Goal: Find specific page/section: Find specific page/section

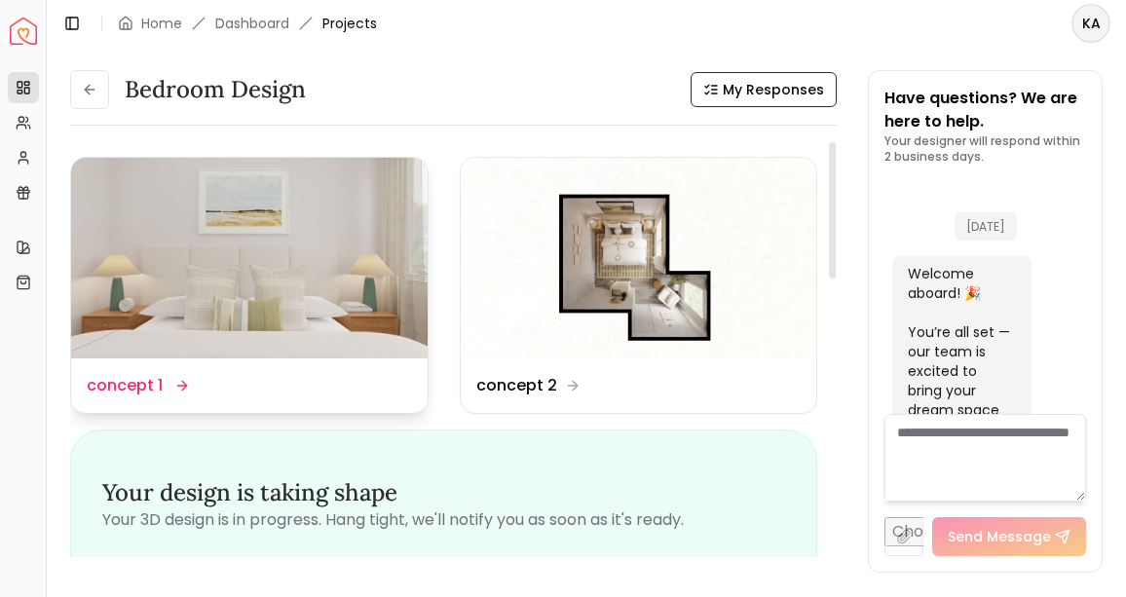
scroll to position [2651, 0]
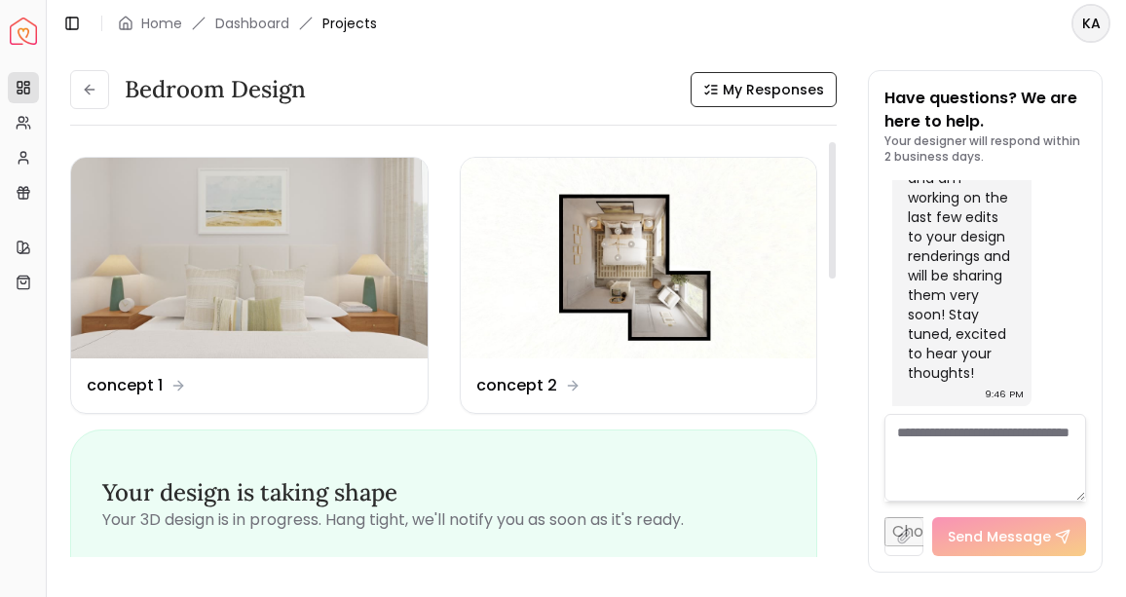
click at [236, 39] on header "Toggle Sidebar Home Dashboard Projects KA" at bounding box center [586, 23] width 1079 height 47
click at [239, 27] on link "Dashboard" at bounding box center [252, 23] width 74 height 19
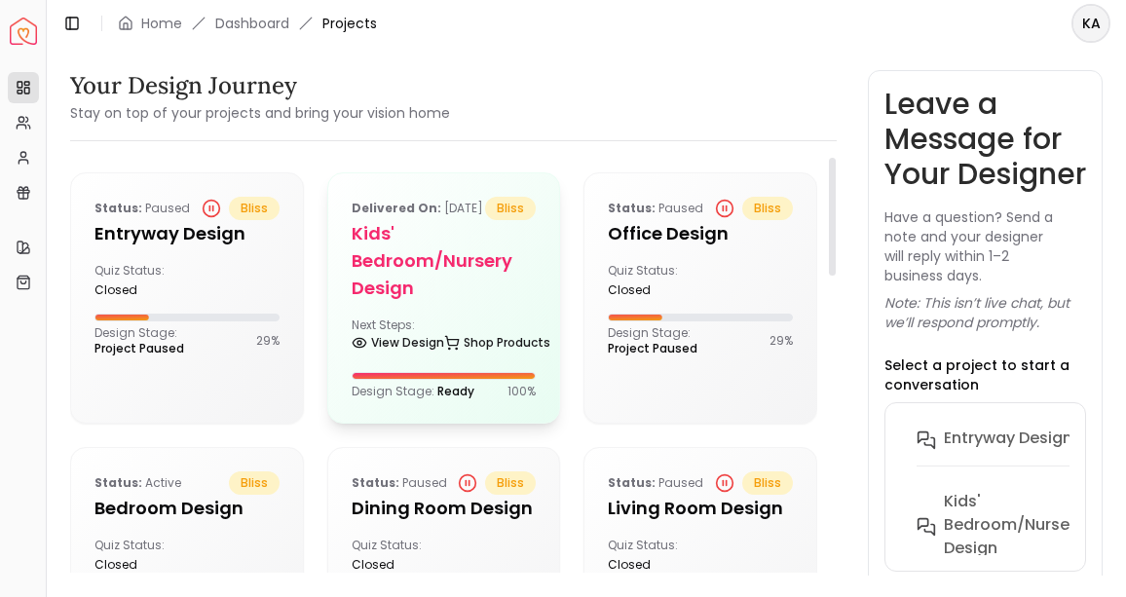
click at [380, 243] on h5 "Kids' Bedroom/Nursery design" at bounding box center [444, 261] width 185 height 82
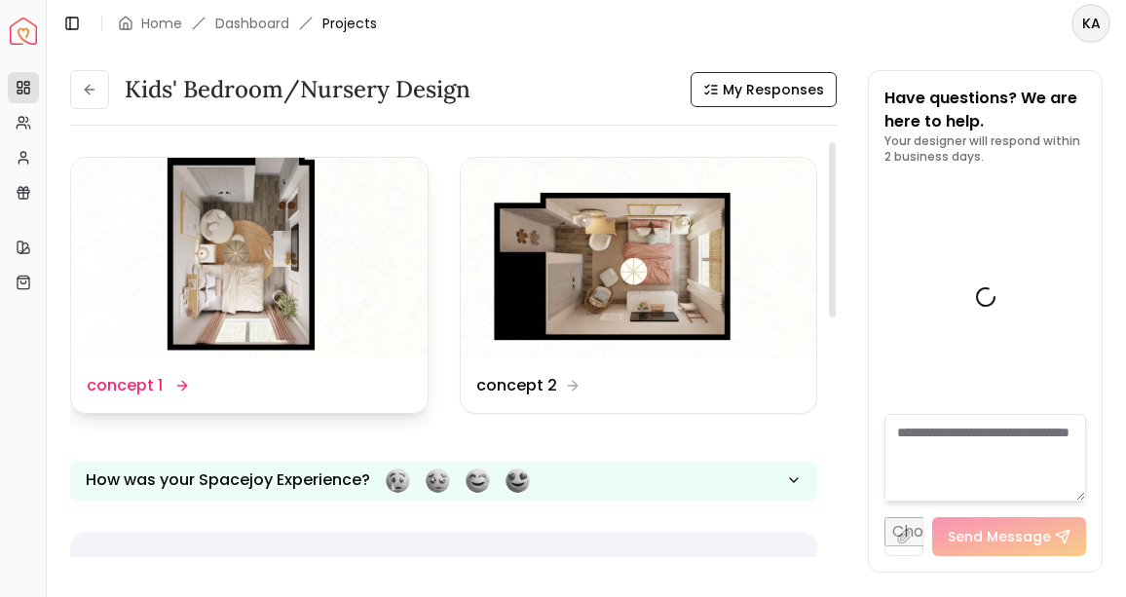
scroll to position [4356, 0]
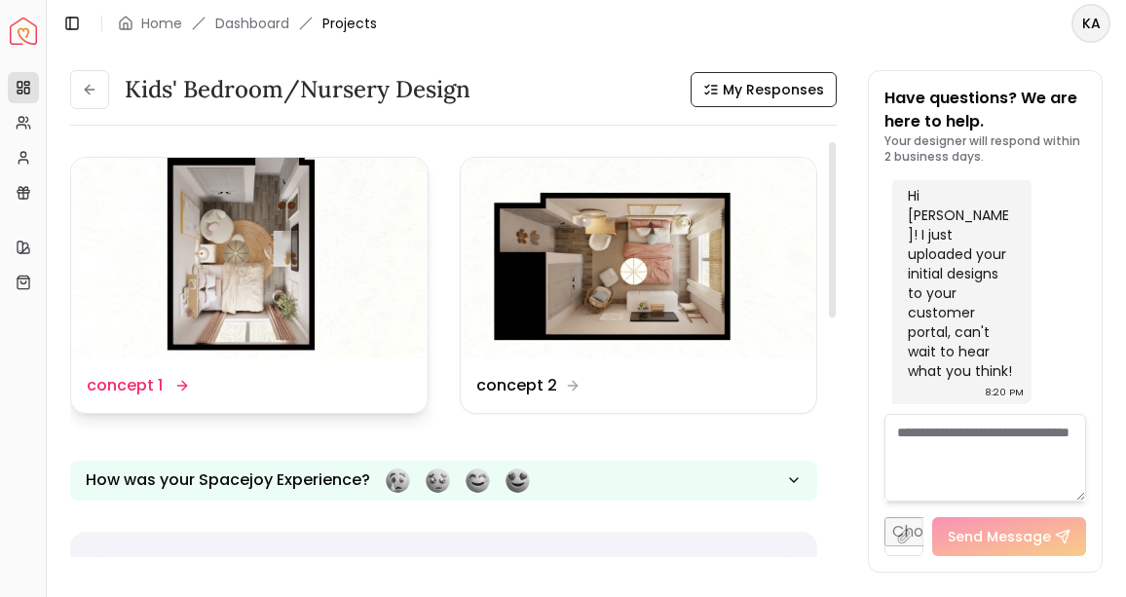
click at [121, 389] on dd "concept 1" at bounding box center [125, 385] width 76 height 23
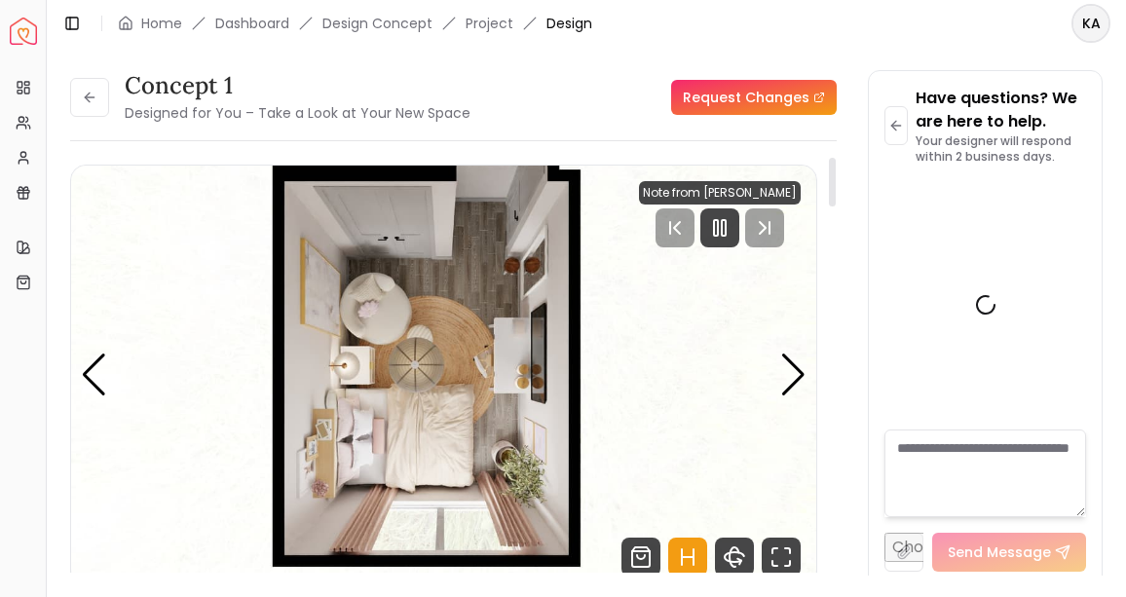
scroll to position [4340, 0]
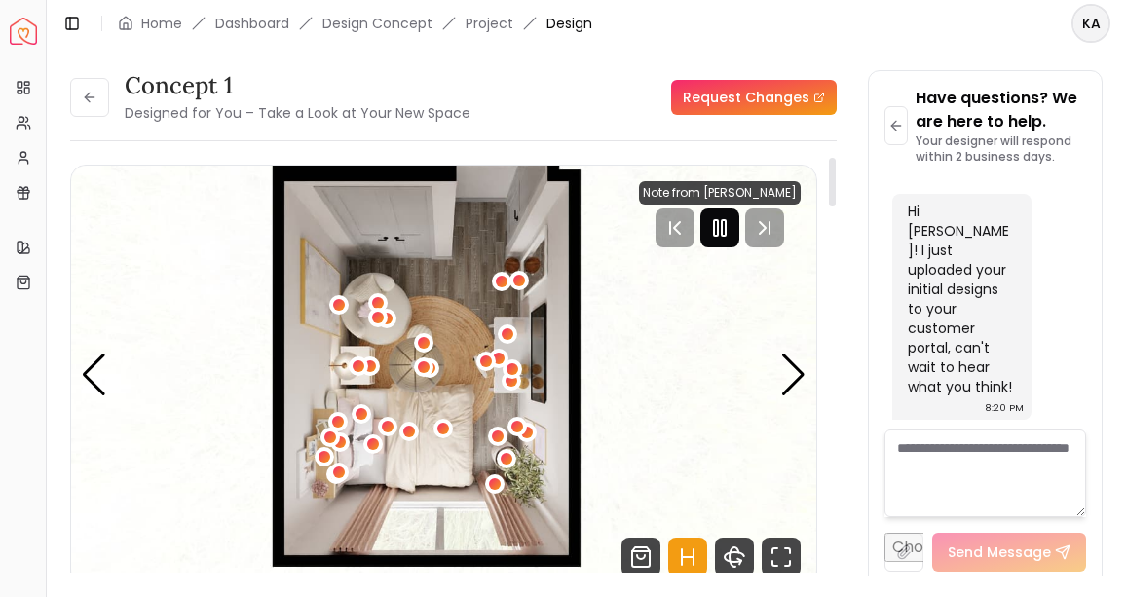
click at [726, 226] on rect "Pause" at bounding box center [724, 228] width 4 height 16
click at [793, 370] on div "Next slide" at bounding box center [793, 375] width 26 height 43
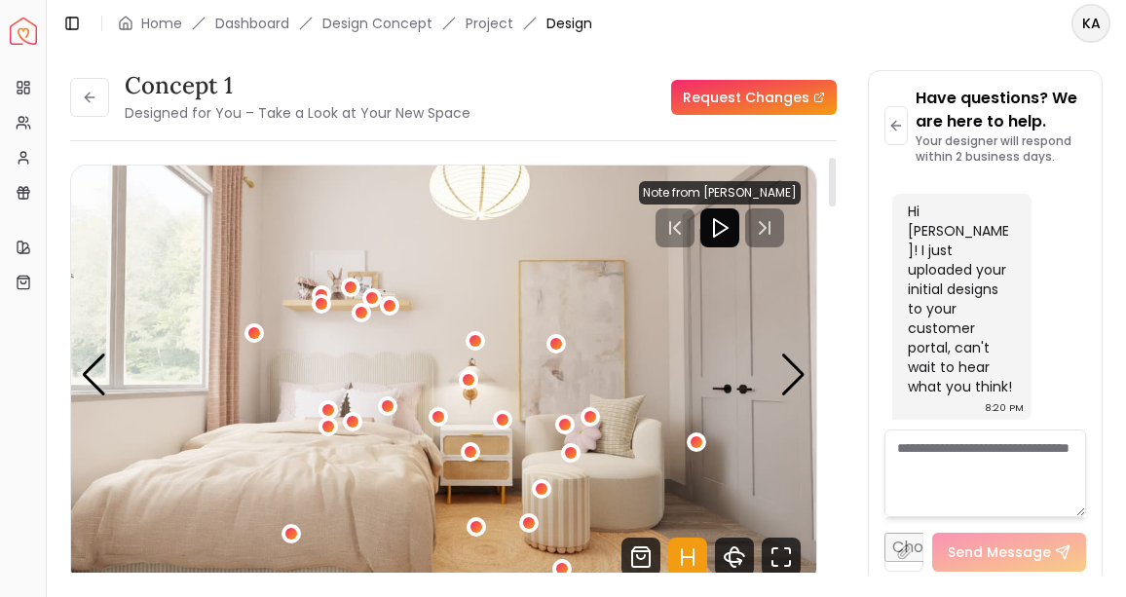
click at [693, 557] on icon "Hotspots Toggle" at bounding box center [693, 557] width 0 height 16
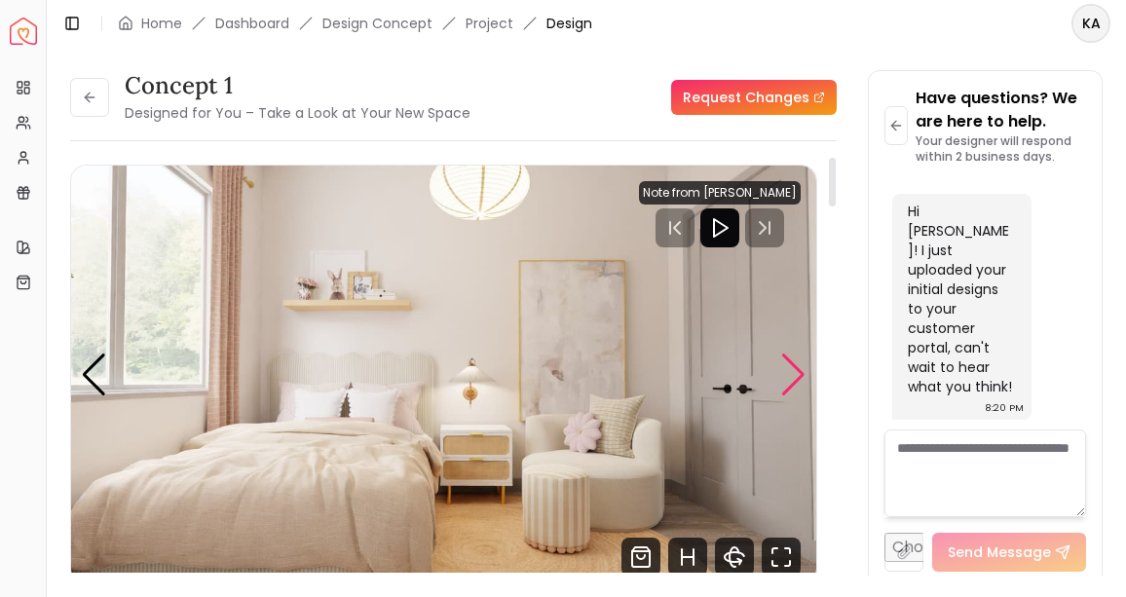
click at [796, 380] on div "Next slide" at bounding box center [793, 375] width 26 height 43
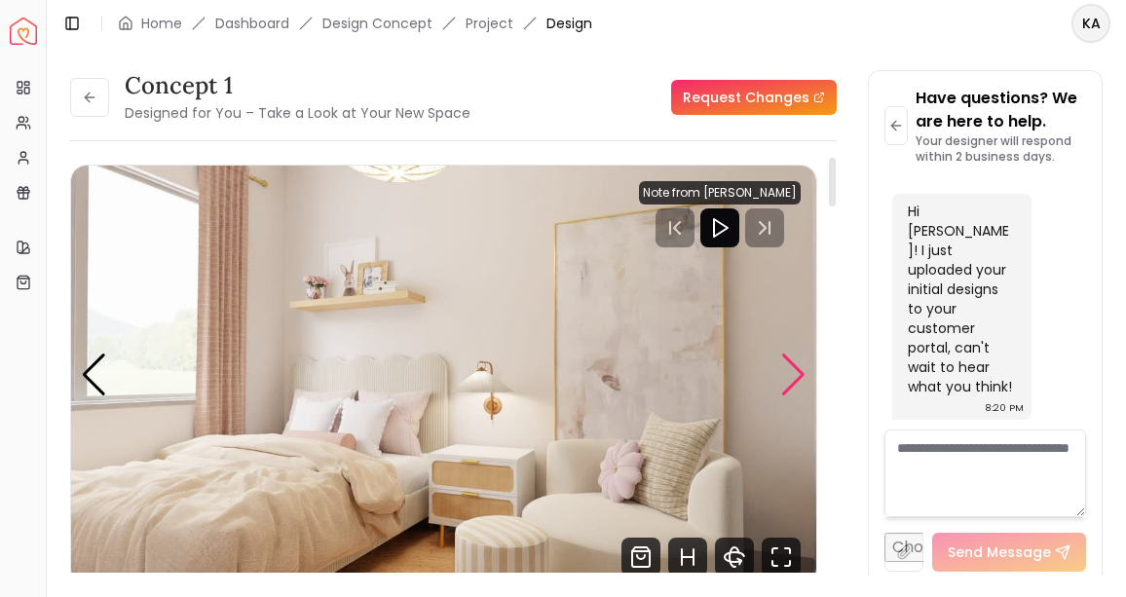
click at [796, 380] on div "Next slide" at bounding box center [793, 375] width 26 height 43
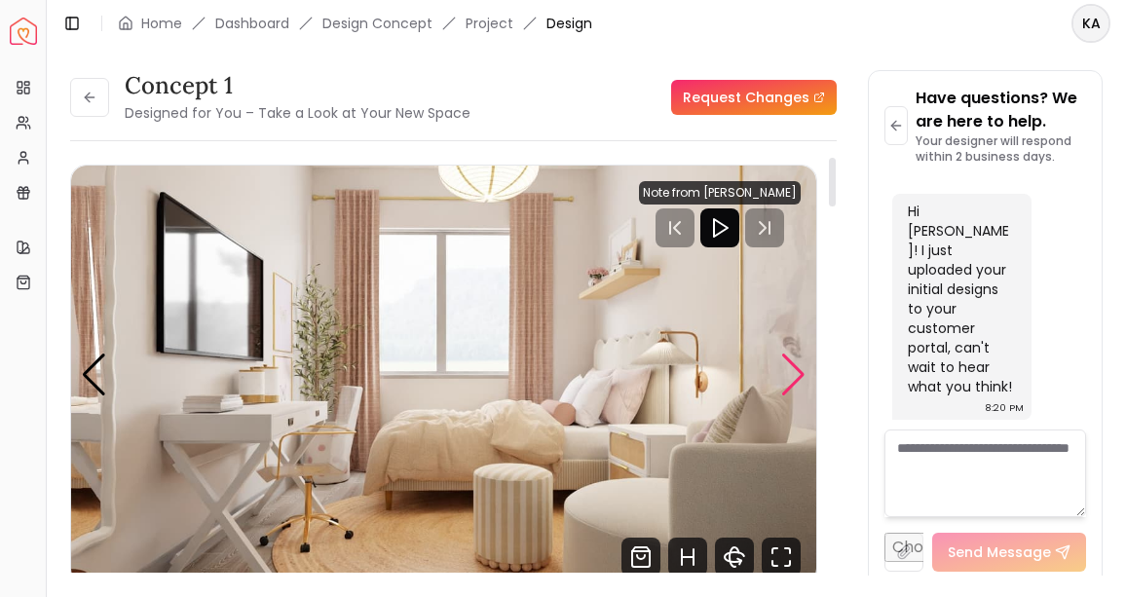
click at [796, 380] on div "Next slide" at bounding box center [793, 375] width 26 height 43
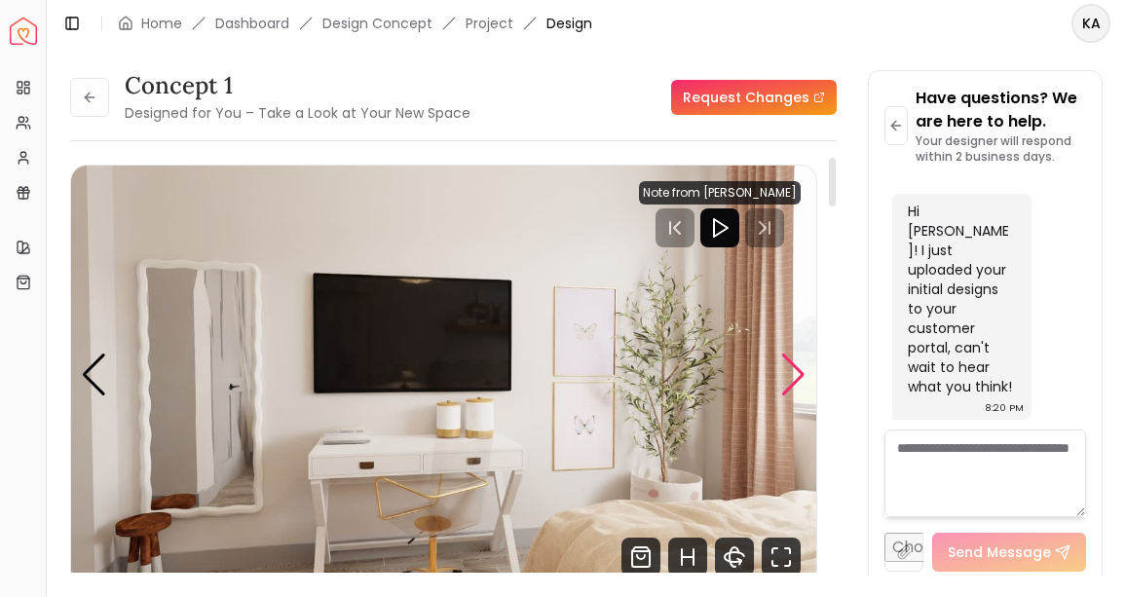
click at [796, 380] on div "Next slide" at bounding box center [793, 375] width 26 height 43
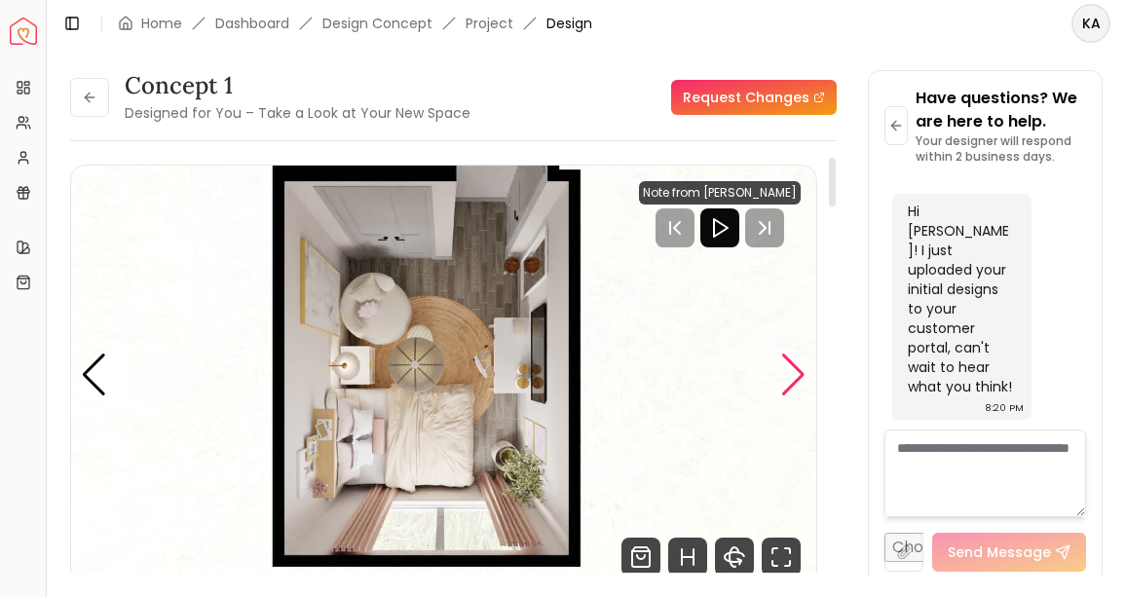
click at [796, 380] on div "Next slide" at bounding box center [793, 375] width 26 height 43
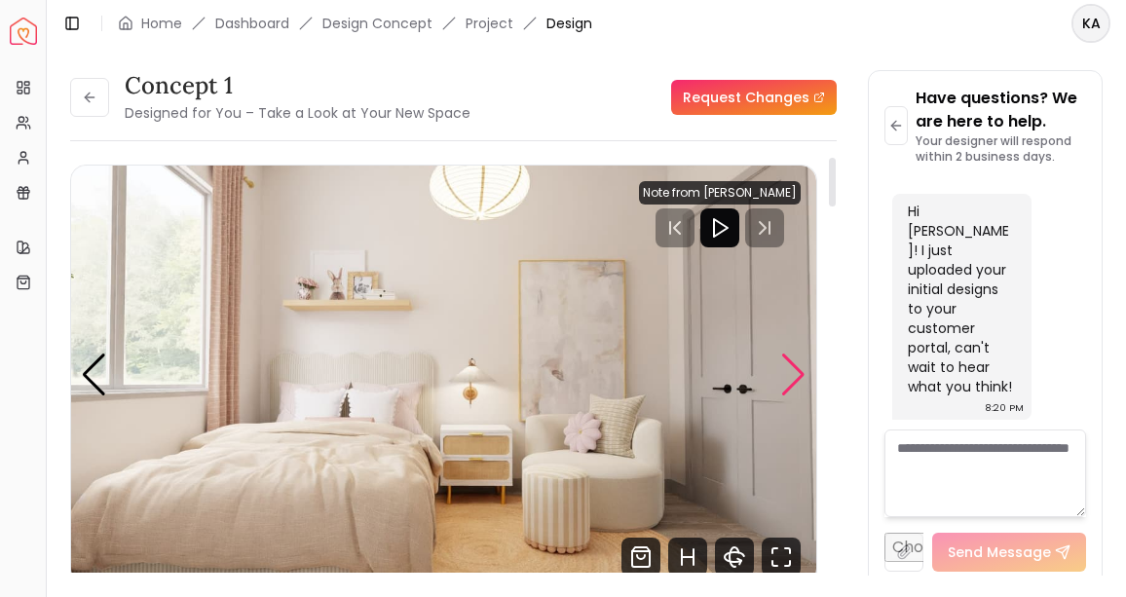
click at [796, 380] on div "Next slide" at bounding box center [793, 375] width 26 height 43
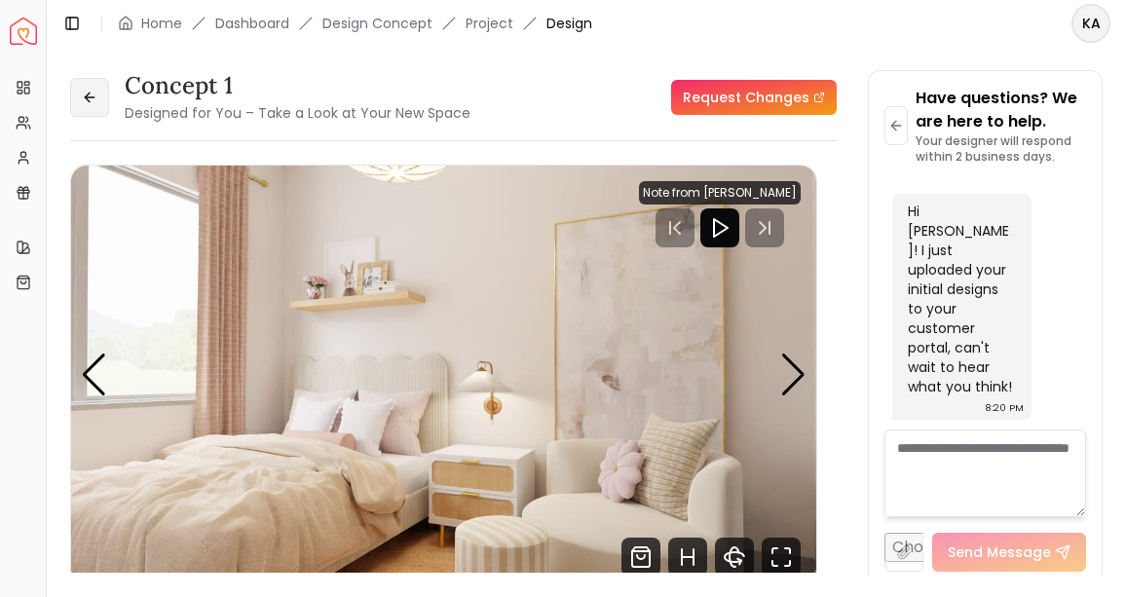
click at [100, 92] on button at bounding box center [89, 97] width 39 height 39
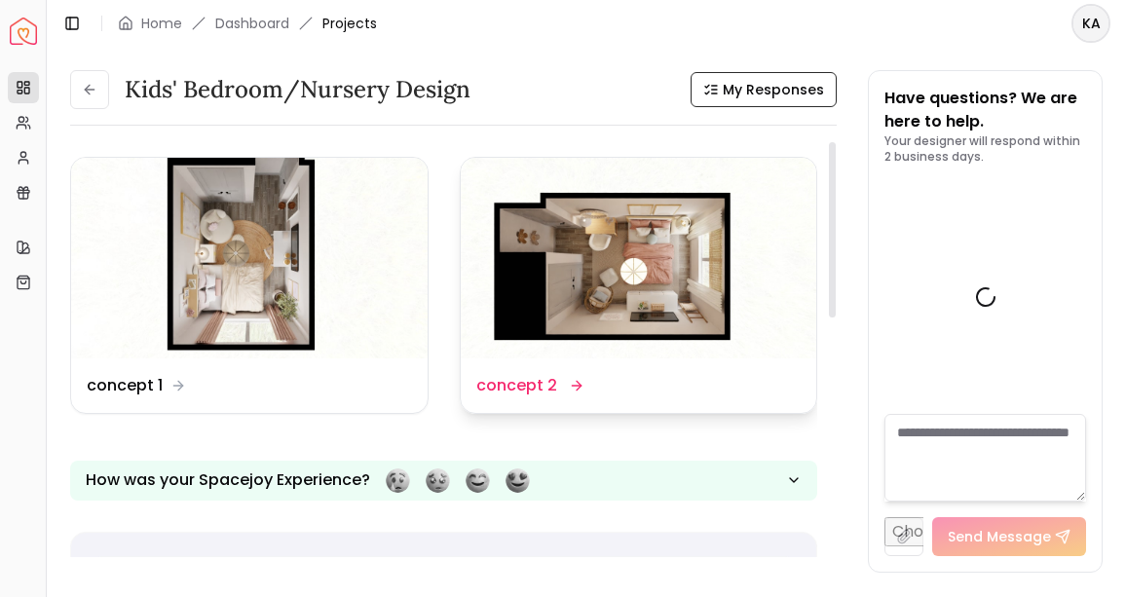
click at [628, 268] on img at bounding box center [639, 258] width 356 height 201
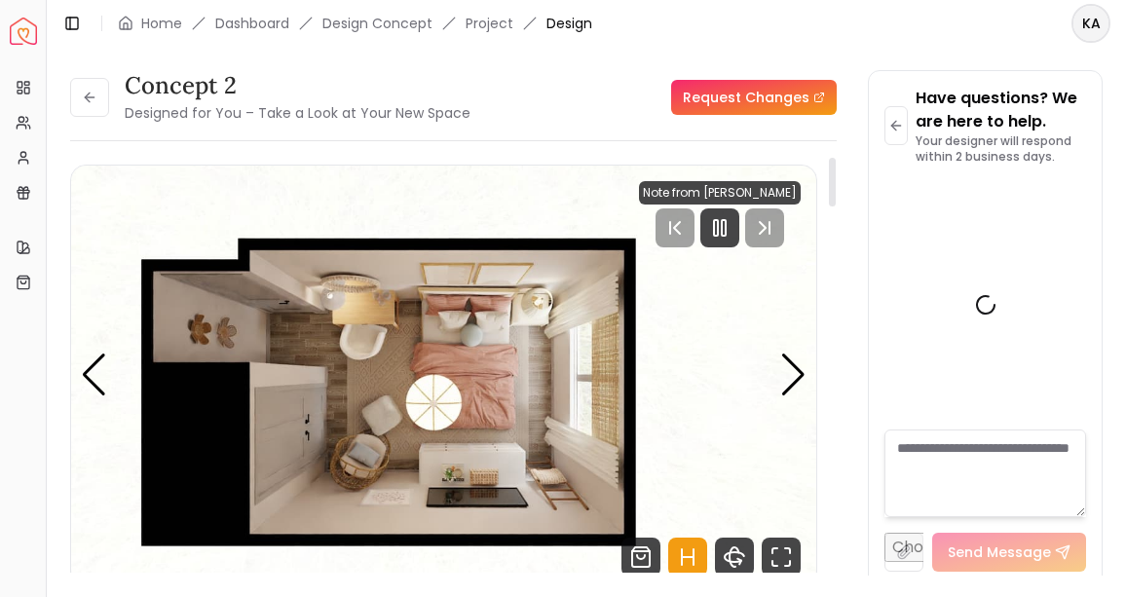
scroll to position [4340, 0]
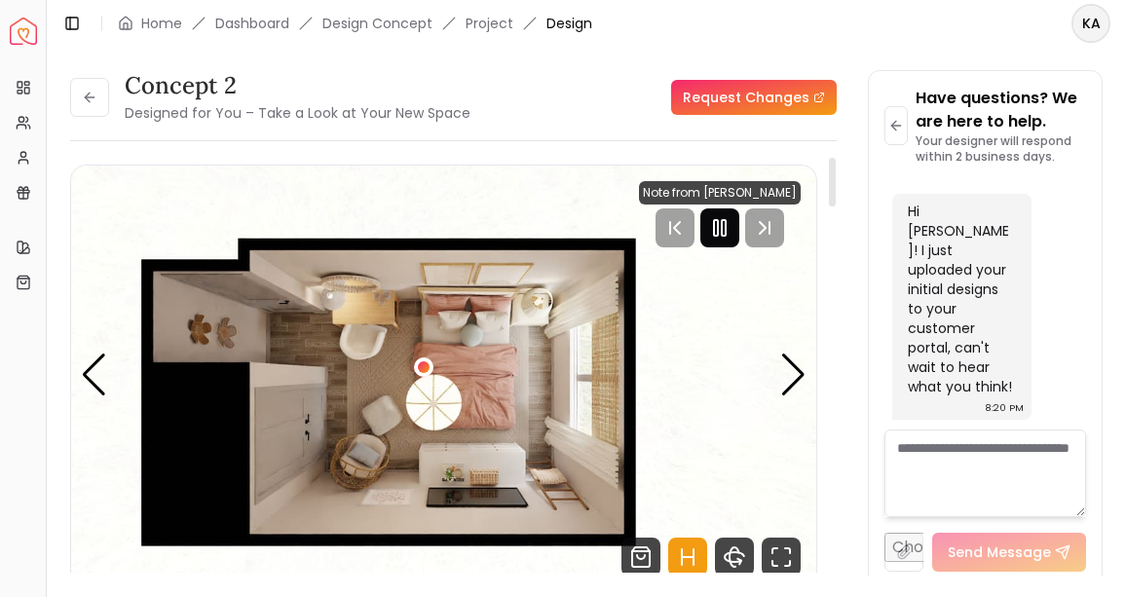
click at [718, 232] on icon "Pause" at bounding box center [719, 227] width 23 height 23
click at [575, 453] on img "1 / 5" at bounding box center [443, 375] width 745 height 419
click at [793, 379] on div "Next slide" at bounding box center [793, 375] width 26 height 43
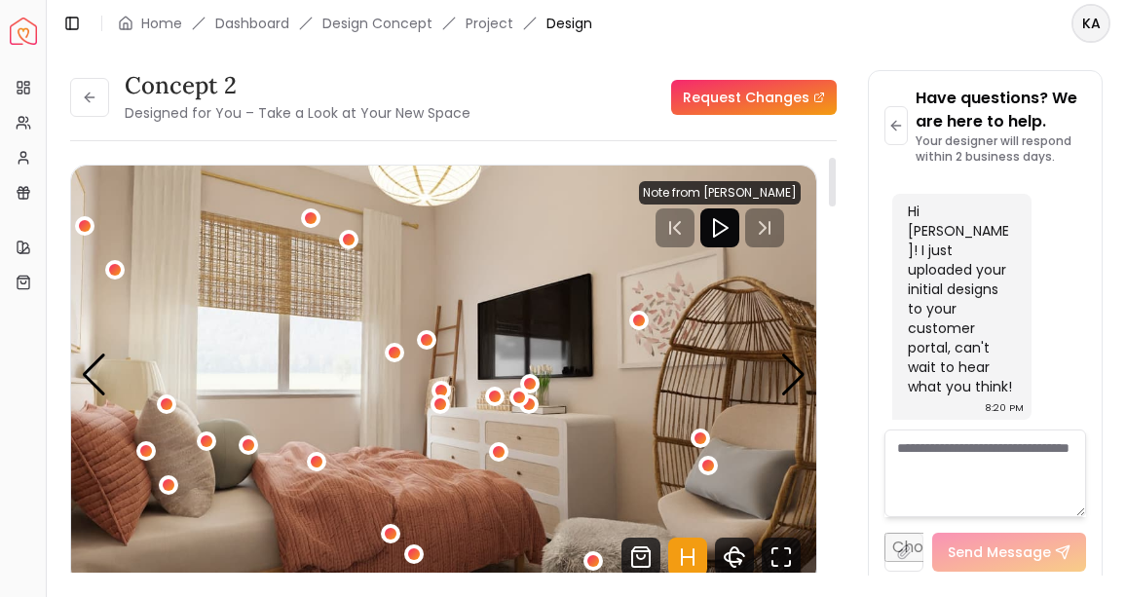
click at [693, 558] on icon "Hotspots Toggle" at bounding box center [693, 557] width 0 height 16
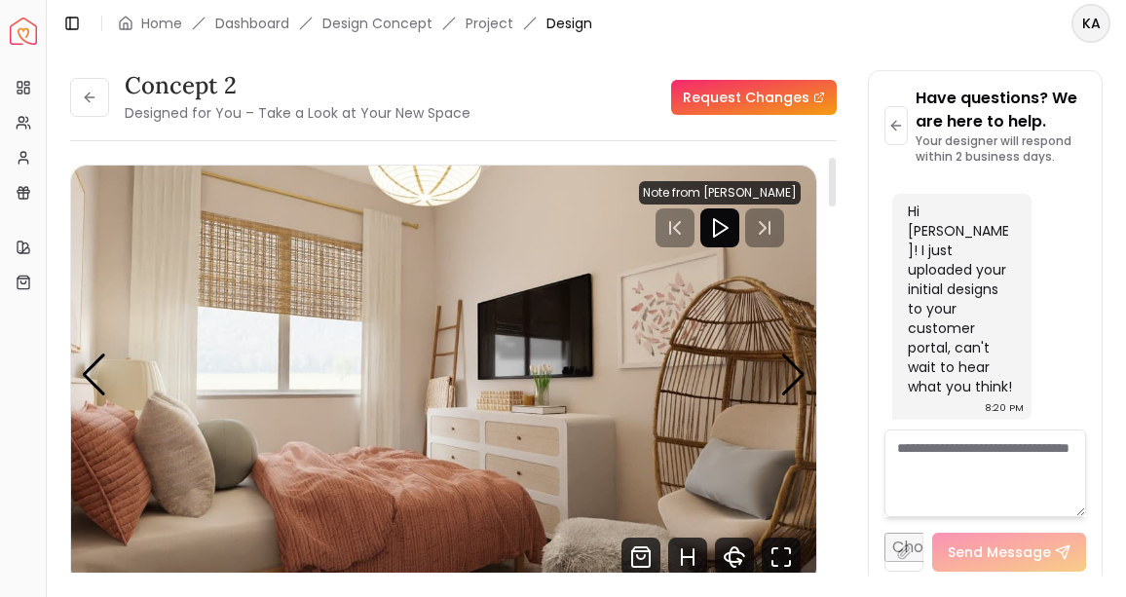
click at [806, 377] on img "2 / 5" at bounding box center [443, 375] width 745 height 419
click at [800, 381] on div "Next slide" at bounding box center [793, 375] width 26 height 43
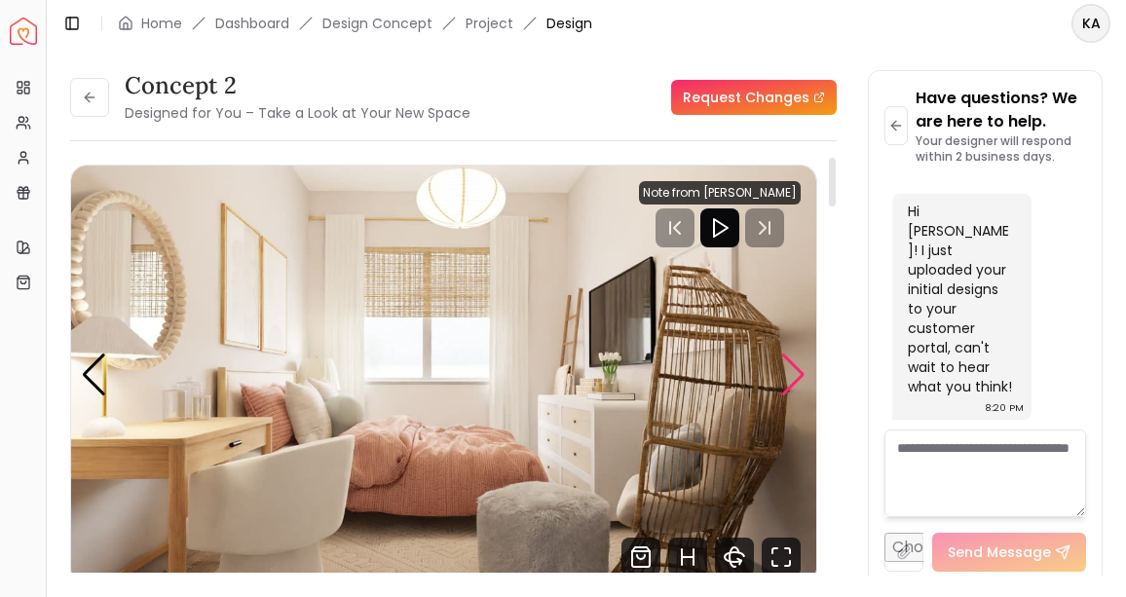
click at [792, 384] on div "Next slide" at bounding box center [793, 375] width 26 height 43
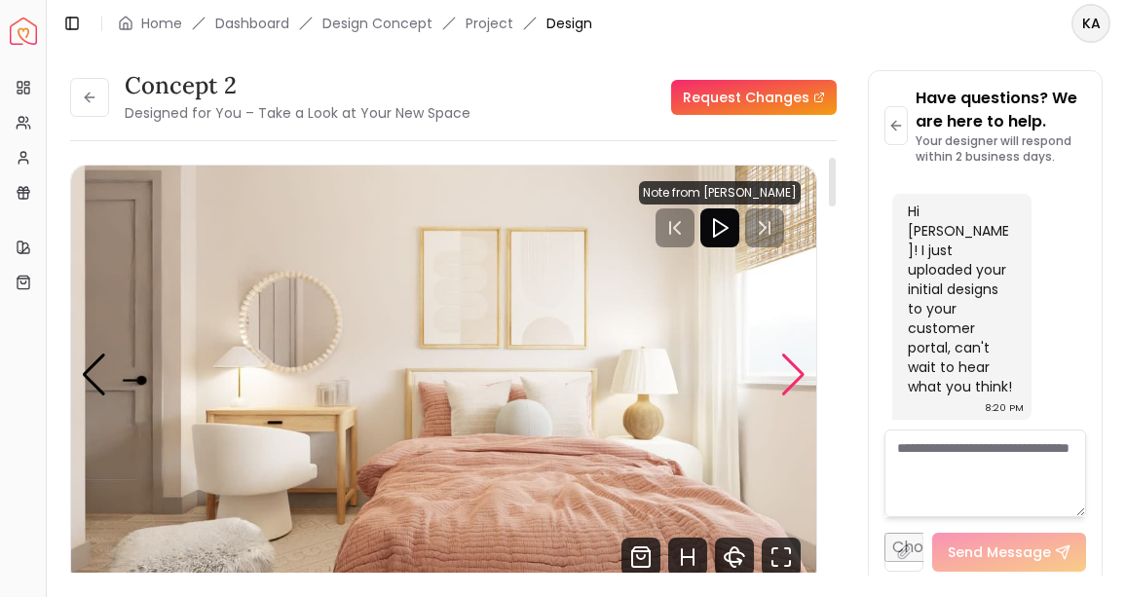
click at [792, 384] on div "Next slide" at bounding box center [793, 375] width 26 height 43
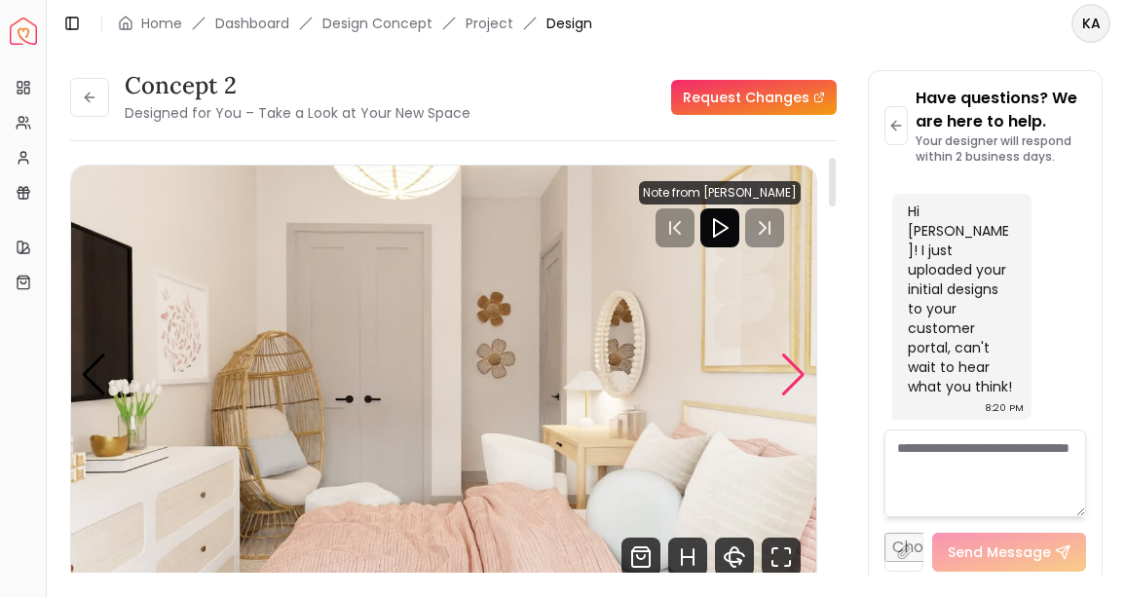
click at [792, 383] on div "Next slide" at bounding box center [793, 375] width 26 height 43
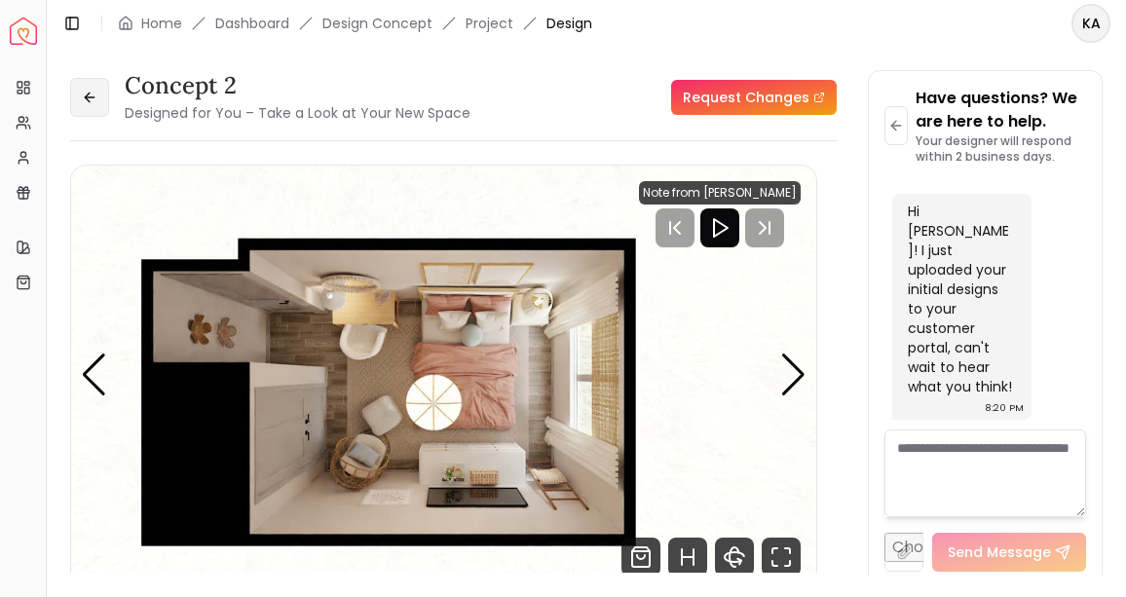
click at [91, 110] on button at bounding box center [89, 97] width 39 height 39
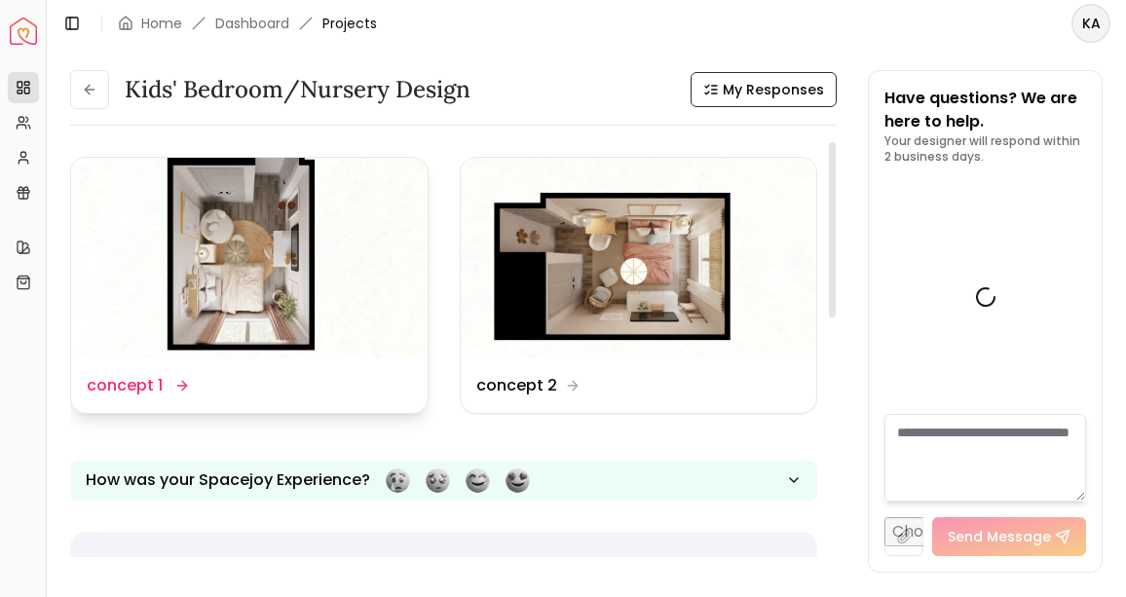
click at [274, 281] on img at bounding box center [249, 258] width 356 height 201
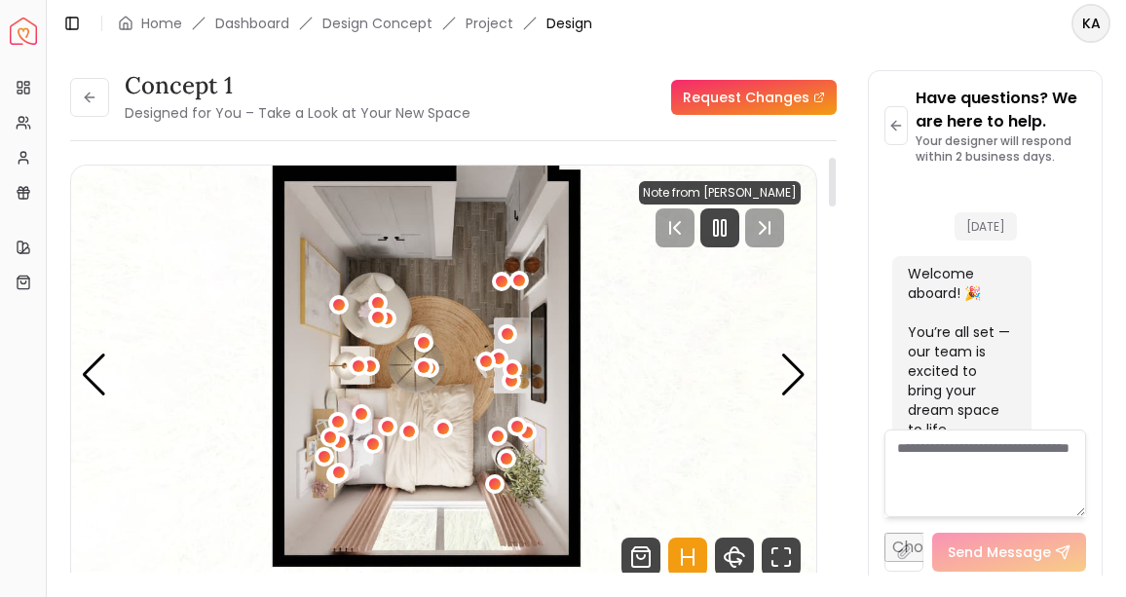
scroll to position [4340, 0]
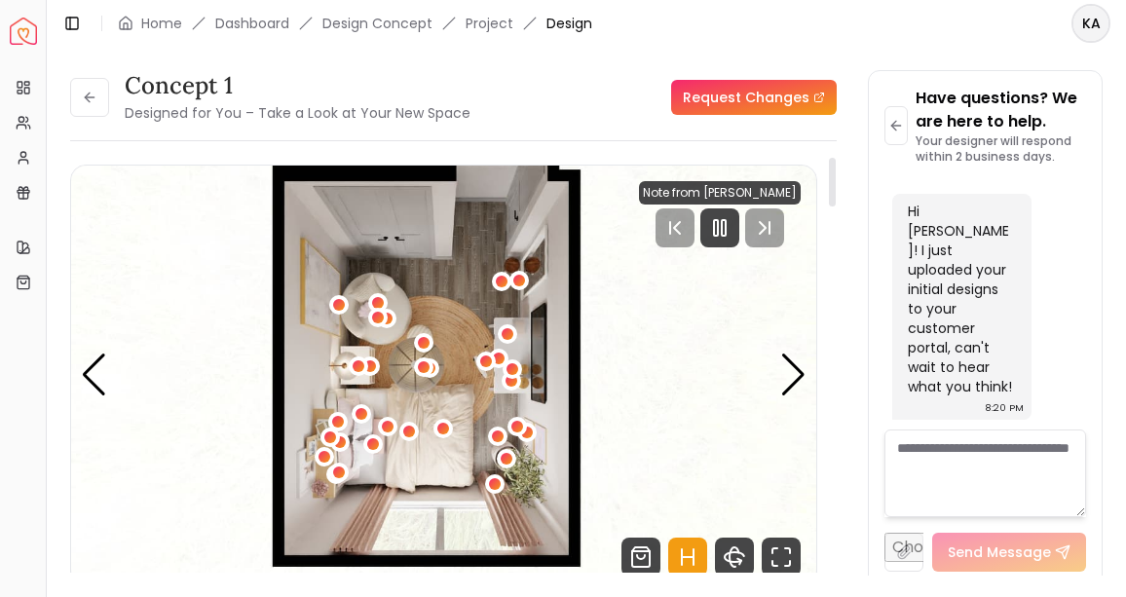
click at [688, 557] on icon "Hotspots Toggle" at bounding box center [688, 557] width 12 height 0
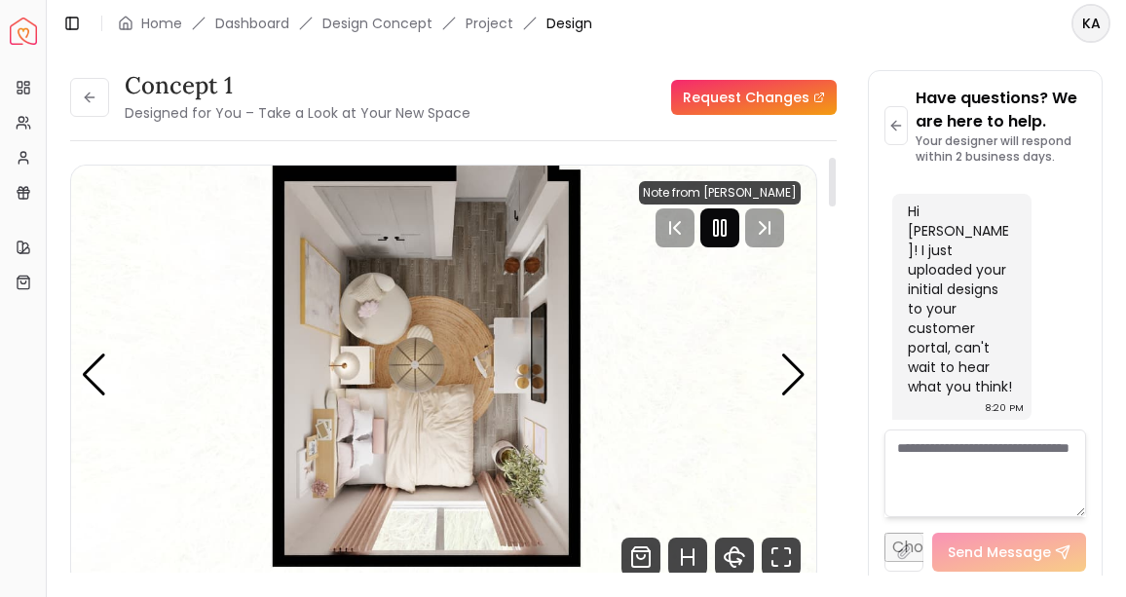
click at [723, 237] on icon "Pause" at bounding box center [719, 227] width 23 height 23
click at [797, 374] on div "Next slide" at bounding box center [793, 375] width 26 height 43
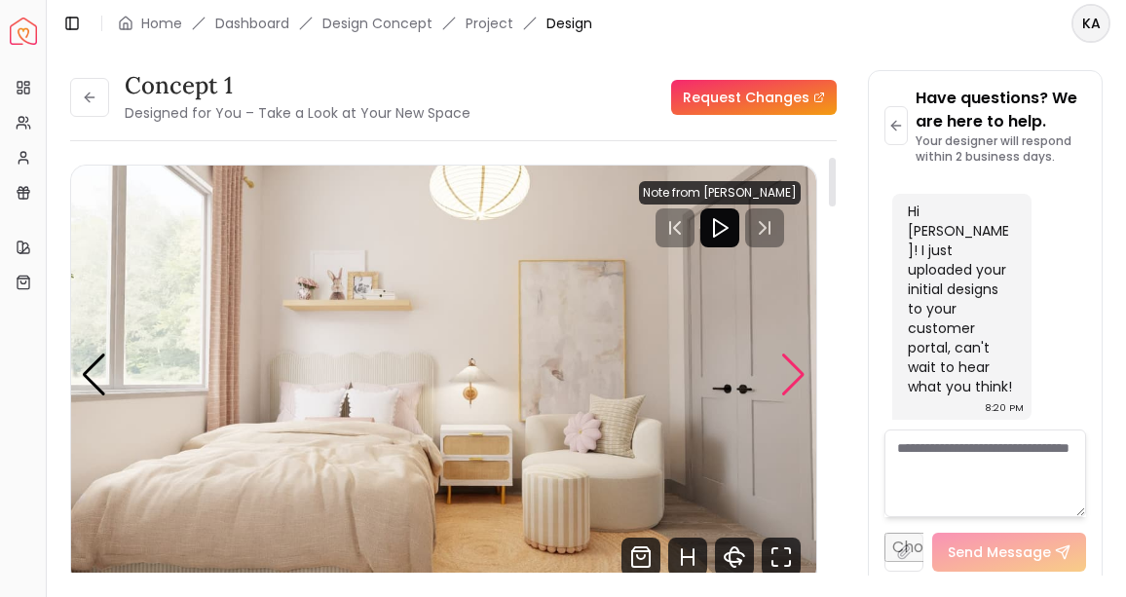
click at [797, 374] on div "Next slide" at bounding box center [793, 375] width 26 height 43
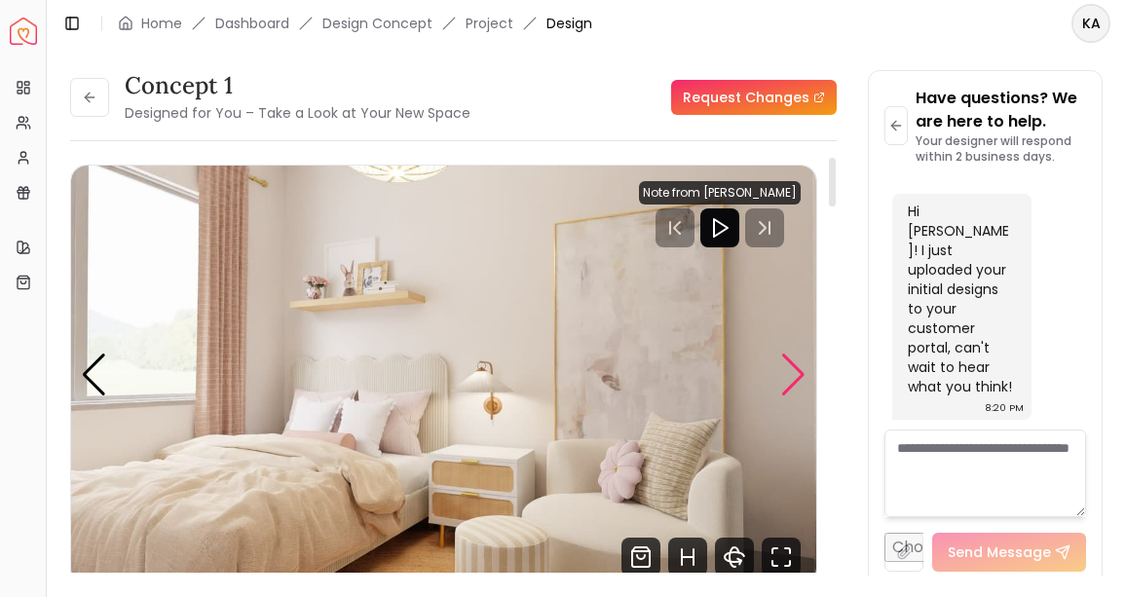
click at [797, 374] on div "Next slide" at bounding box center [793, 375] width 26 height 43
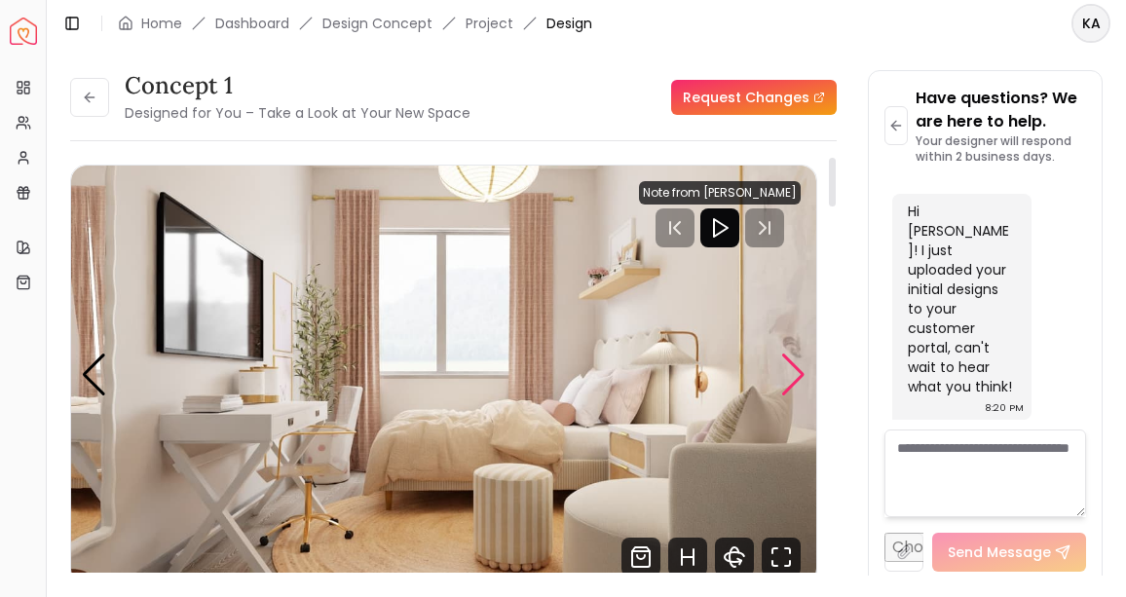
click at [796, 372] on div "Next slide" at bounding box center [793, 375] width 26 height 43
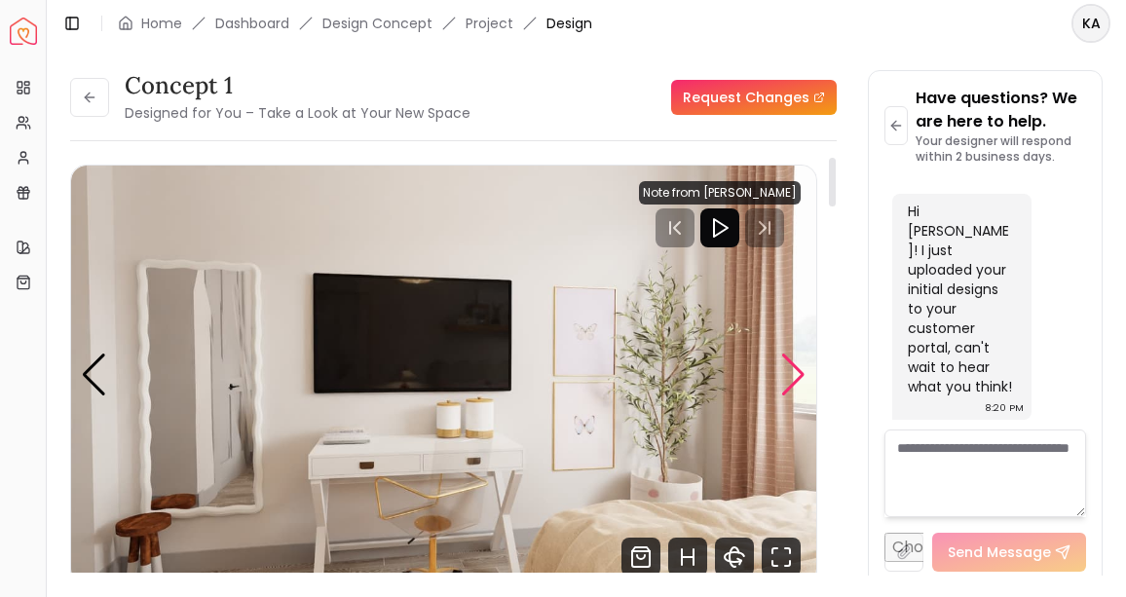
click at [796, 372] on div "Next slide" at bounding box center [793, 375] width 26 height 43
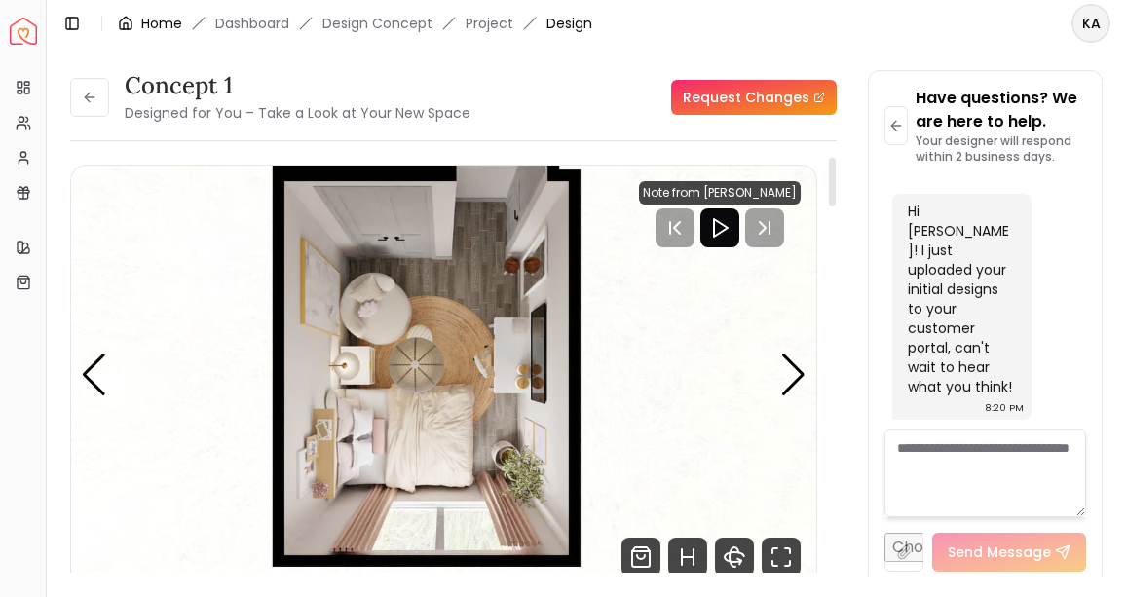
click at [148, 20] on link "Home" at bounding box center [161, 23] width 41 height 19
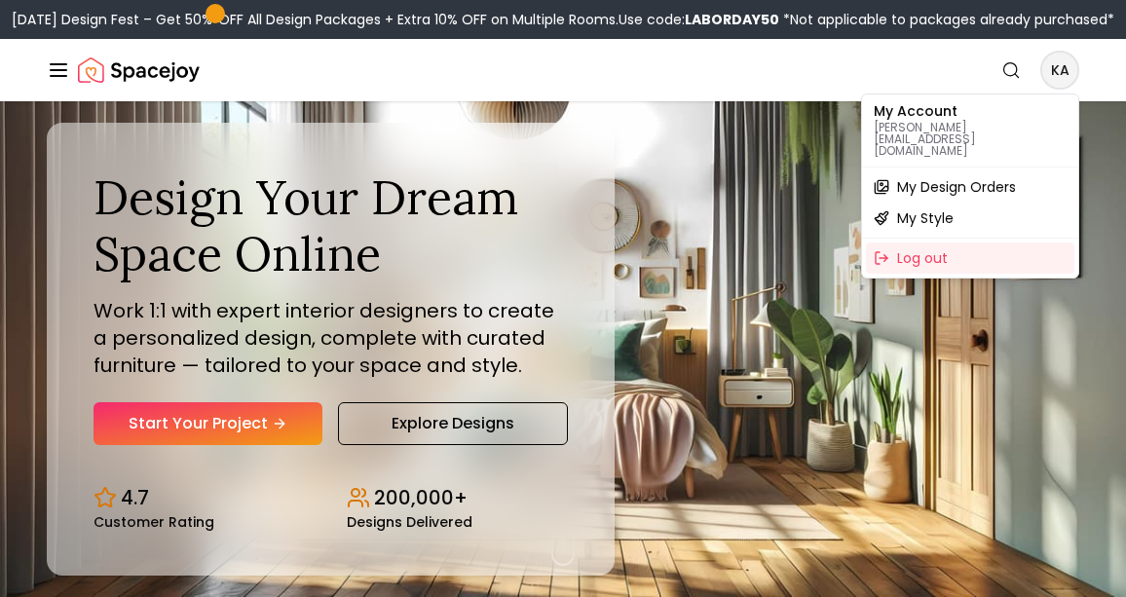
click at [972, 177] on span "My Design Orders" at bounding box center [956, 186] width 119 height 19
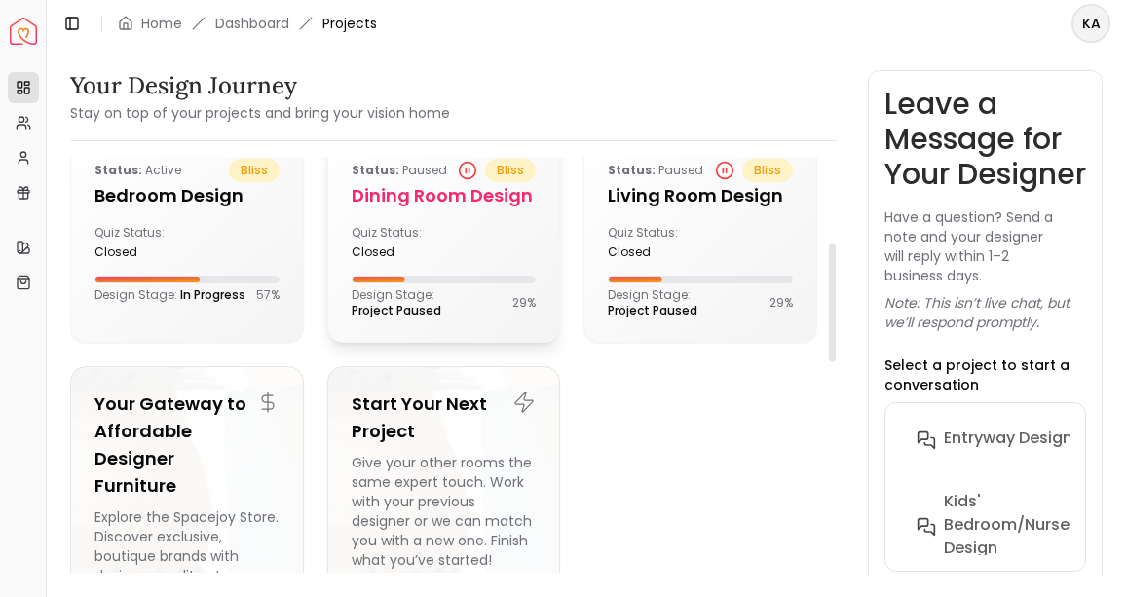
scroll to position [314, 0]
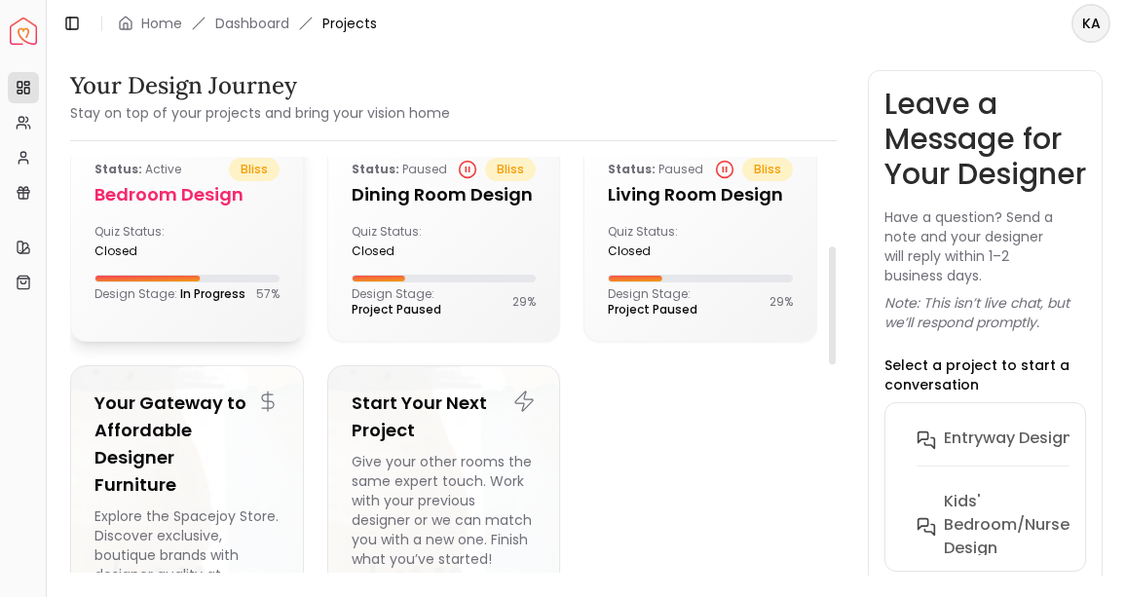
click at [284, 269] on div "Status: active bliss Bedroom design Quiz Status: closed Design Stage: In Progre…" at bounding box center [187, 229] width 232 height 191
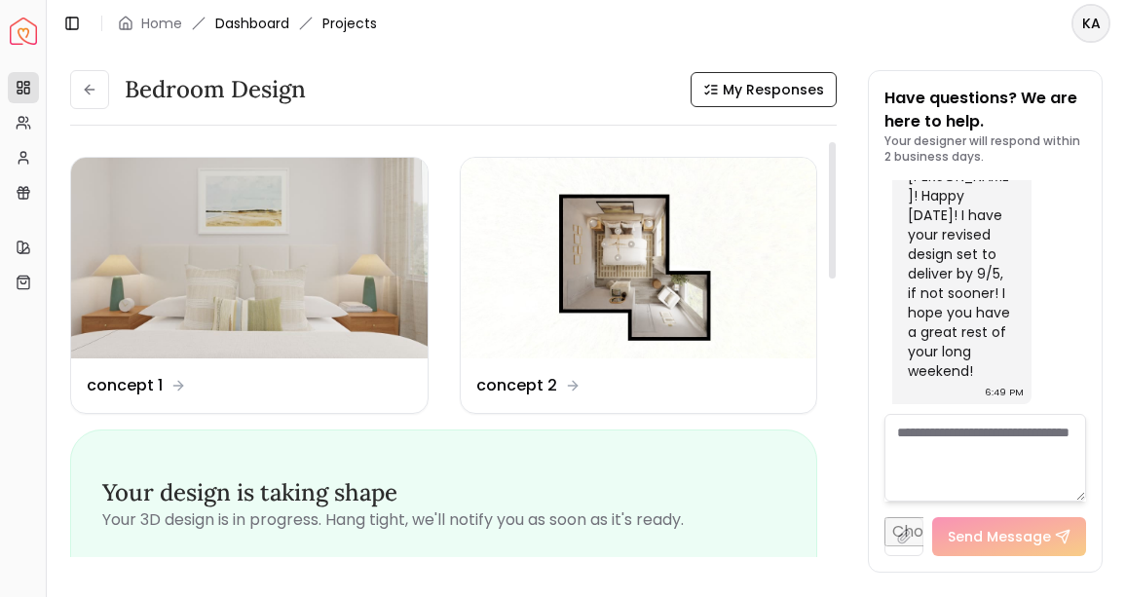
click at [280, 22] on link "Dashboard" at bounding box center [252, 23] width 74 height 19
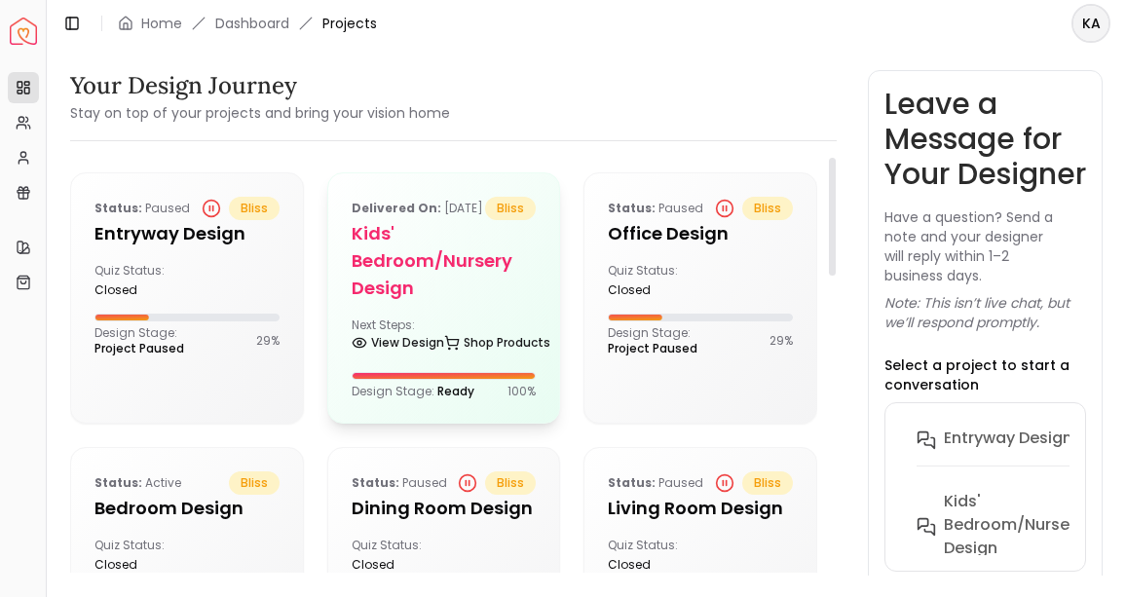
click at [461, 220] on p "Delivered on: [DATE]" at bounding box center [417, 208] width 131 height 23
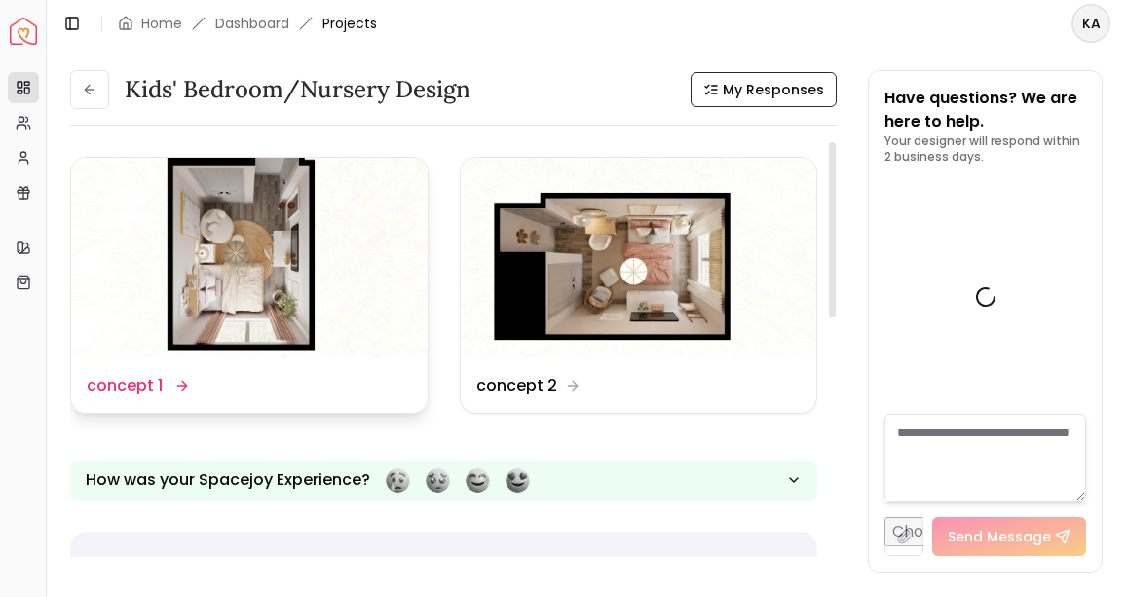
scroll to position [4356, 0]
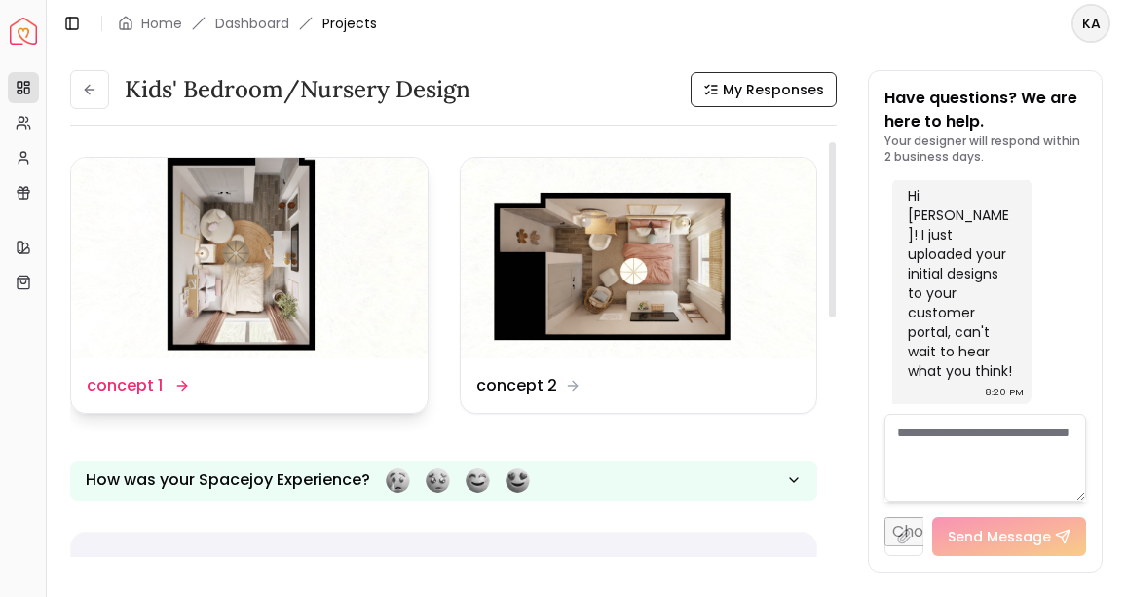
click at [282, 275] on img at bounding box center [249, 258] width 356 height 201
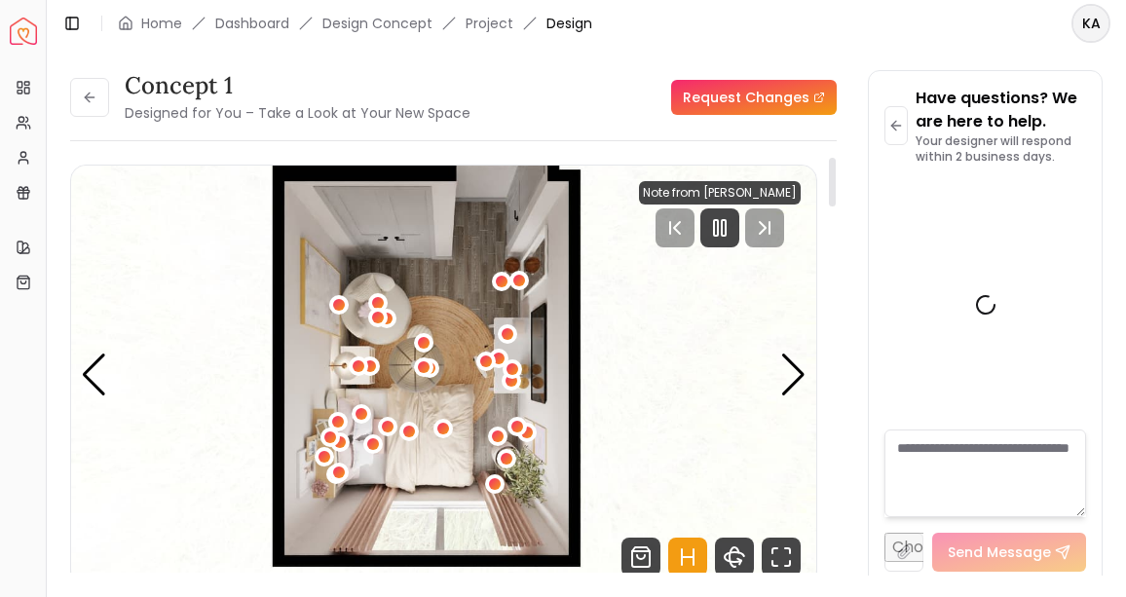
scroll to position [4340, 0]
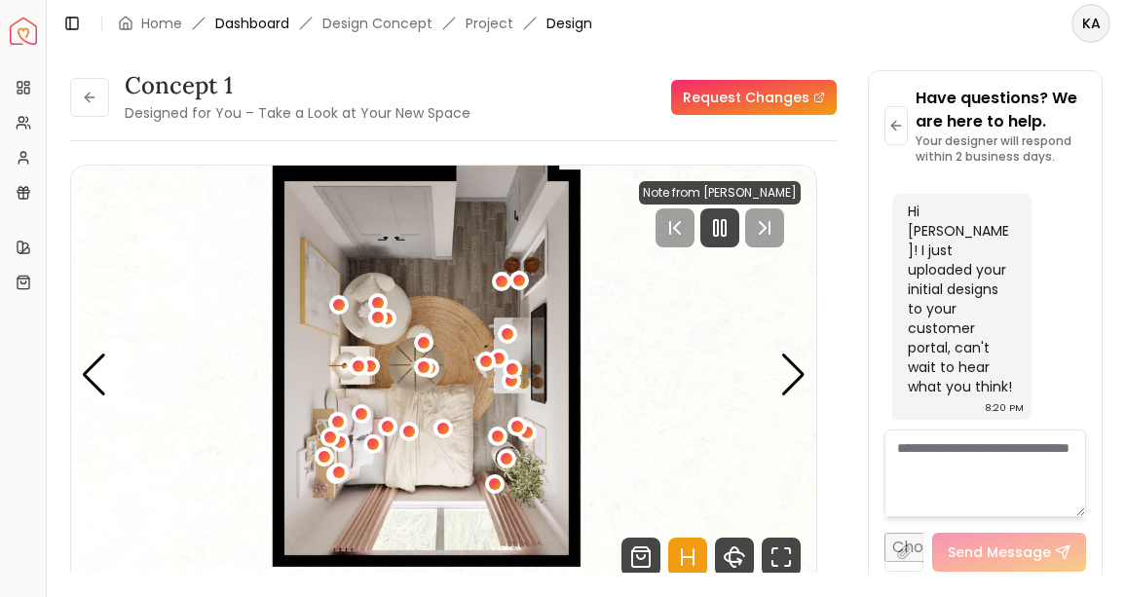
click at [271, 27] on link "Dashboard" at bounding box center [252, 23] width 74 height 19
